Goal: Find specific page/section: Find specific page/section

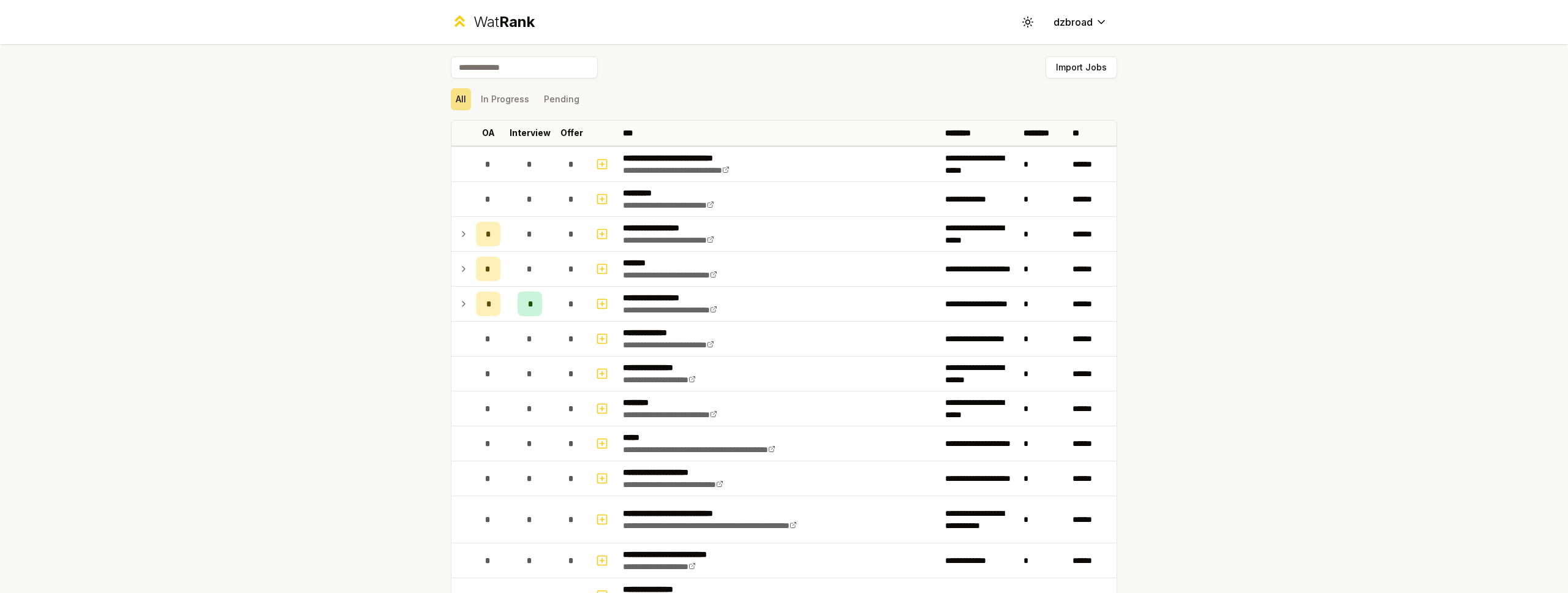
drag, startPoint x: 288, startPoint y: 224, endPoint x: 261, endPoint y: 224, distance: 27.0
click at [261, 223] on div "**********" at bounding box center [784, 296] width 1568 height 593
